Goal: Navigation & Orientation: Find specific page/section

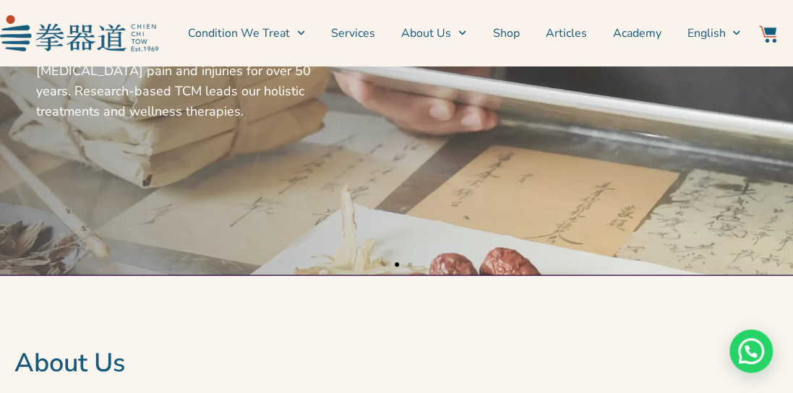
scroll to position [72, 0]
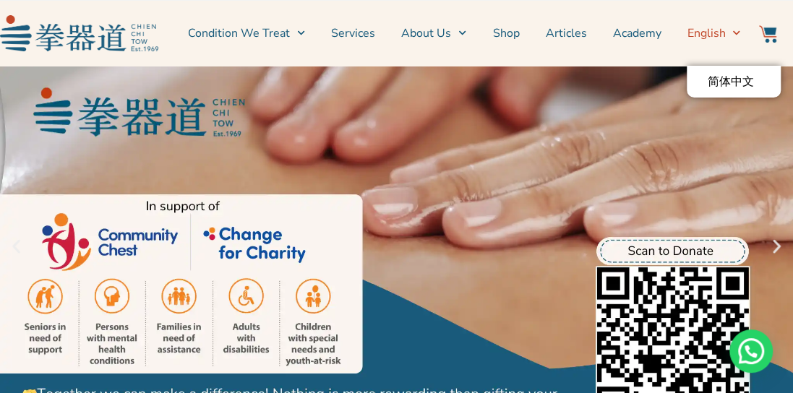
click at [737, 35] on icon "Menu" at bounding box center [736, 33] width 8 height 8
click at [729, 35] on span "Menu" at bounding box center [732, 33] width 15 height 22
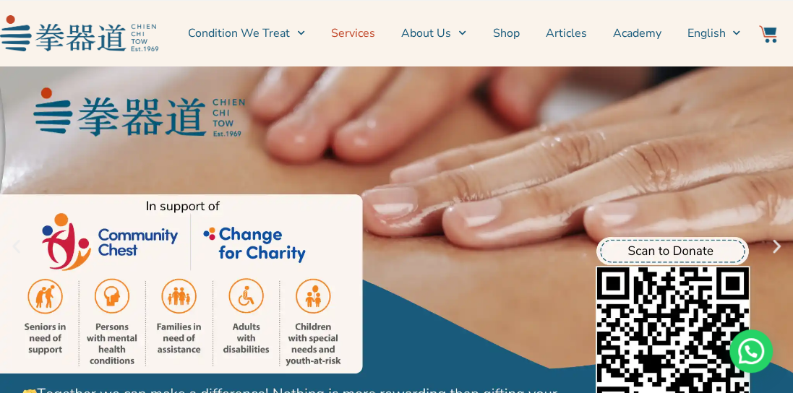
click at [357, 36] on link "Services" at bounding box center [353, 33] width 44 height 36
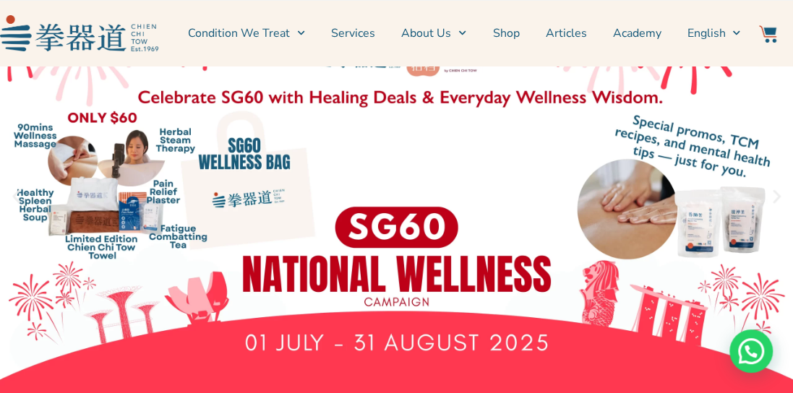
scroll to position [217, 0]
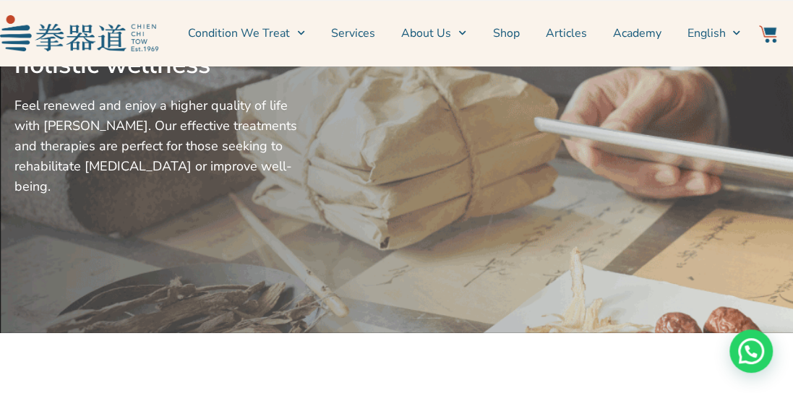
scroll to position [217, 0]
click at [513, 37] on link "Shop" at bounding box center [505, 33] width 27 height 36
click at [505, 35] on link "Shop" at bounding box center [505, 33] width 27 height 36
click at [519, 33] on link "Shop" at bounding box center [505, 33] width 27 height 36
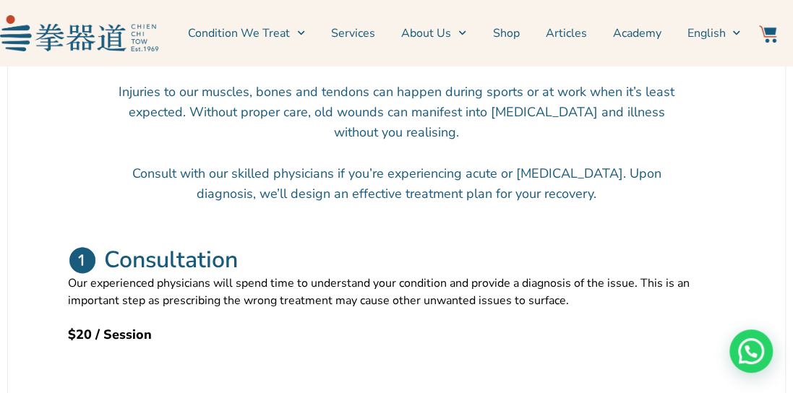
scroll to position [672, 0]
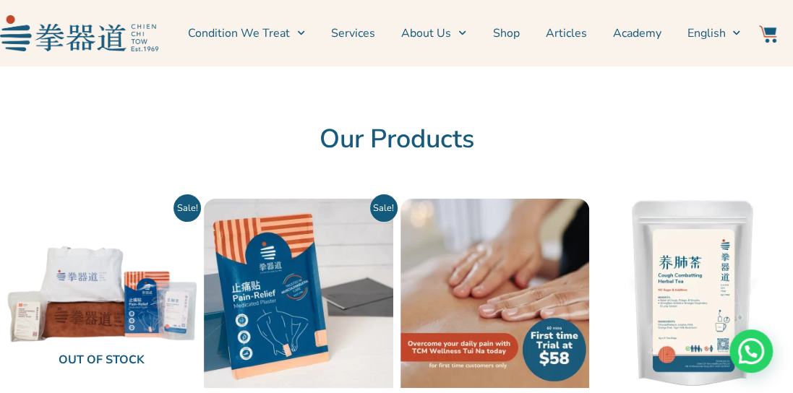
click at [518, 31] on link "Shop" at bounding box center [505, 33] width 27 height 36
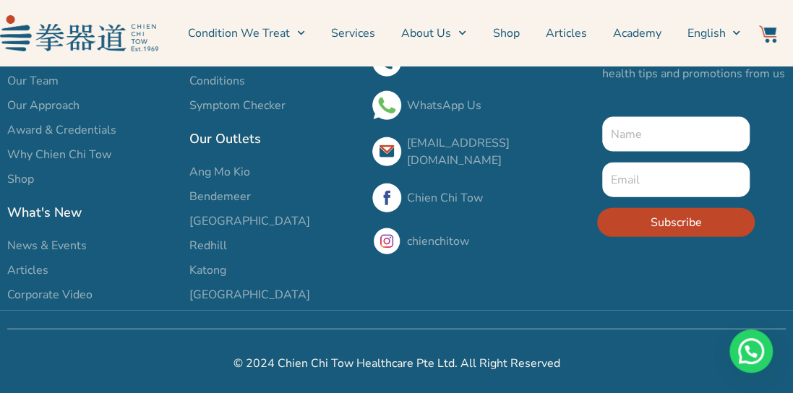
scroll to position [1254, 0]
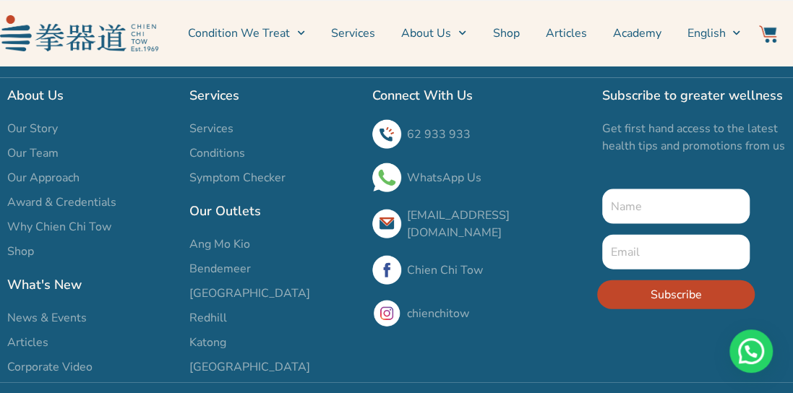
click at [217, 320] on span "Redhill" at bounding box center [208, 317] width 38 height 17
click at [218, 315] on span "Redhill" at bounding box center [208, 317] width 38 height 17
click at [209, 315] on span "Redhill" at bounding box center [208, 317] width 38 height 17
click at [217, 313] on span "Redhill" at bounding box center [208, 317] width 38 height 17
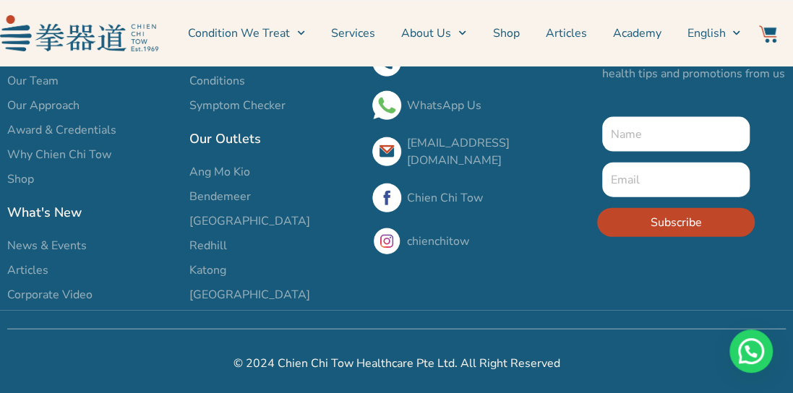
click at [197, 242] on span "Redhill" at bounding box center [208, 245] width 38 height 17
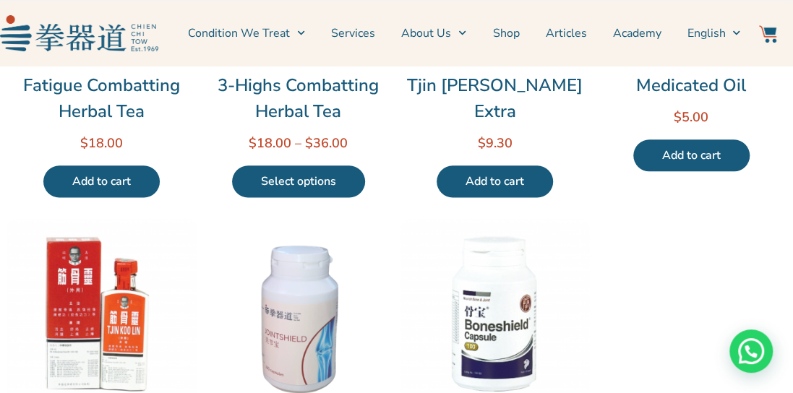
scroll to position [625, 0]
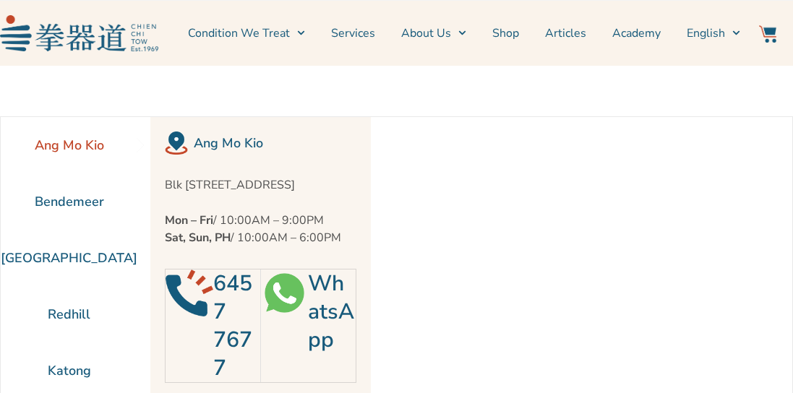
scroll to position [65, 0]
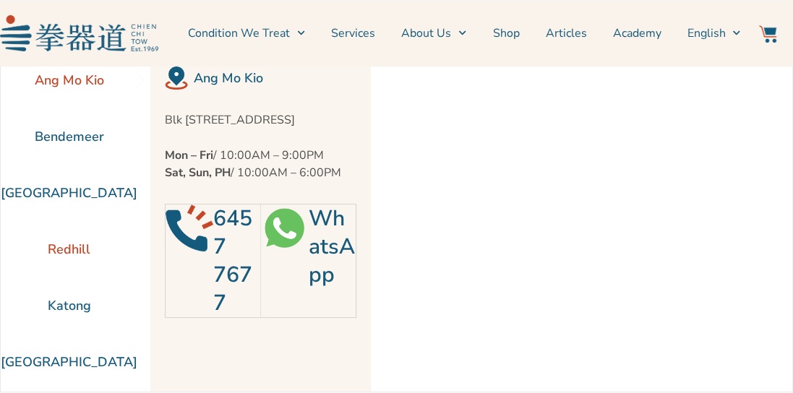
click at [55, 241] on li "Redhill" at bounding box center [69, 249] width 137 height 56
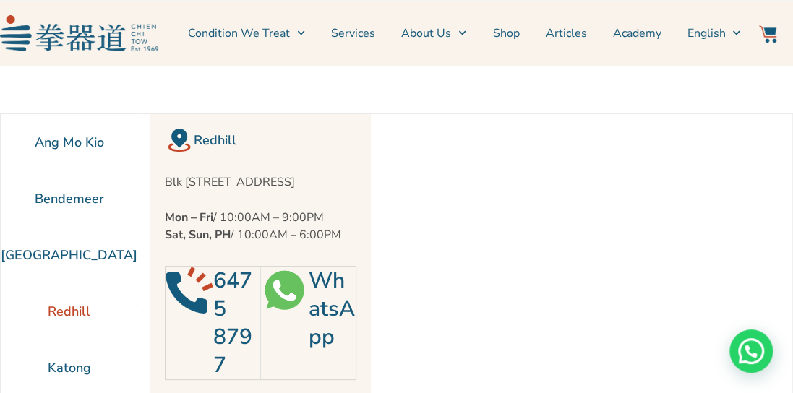
scroll to position [0, 0]
